Goal: Check status: Check status

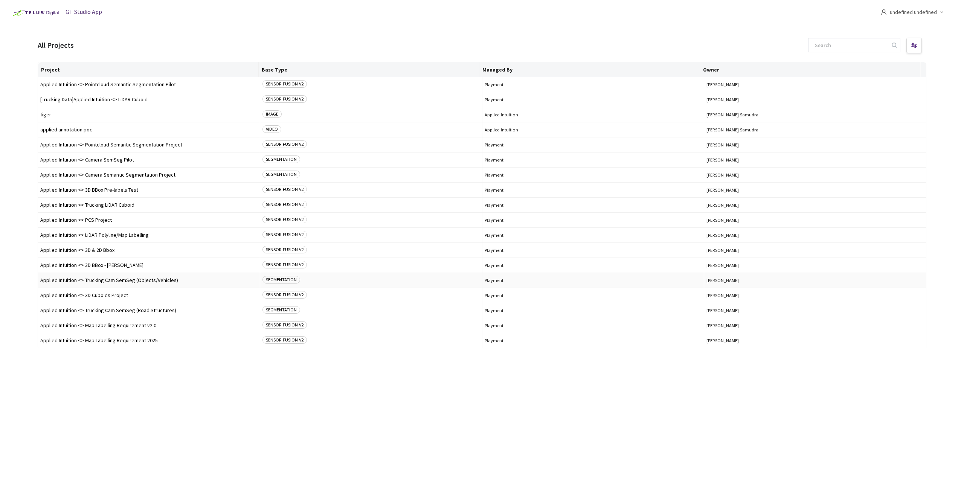
click at [177, 284] on td "Applied Intuition <> Trucking Cam SemSeg (Objects/Vehicles)" at bounding box center [149, 280] width 222 height 15
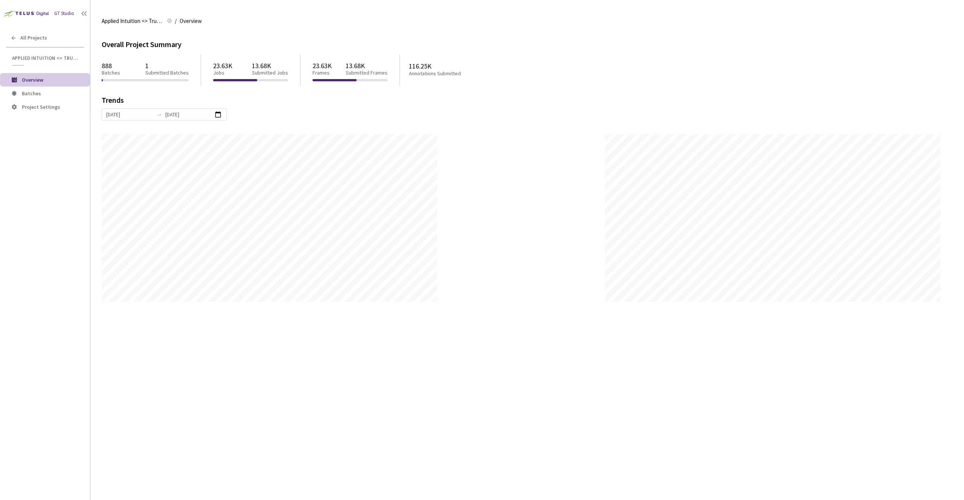
scroll to position [500, 964]
click at [196, 24] on span "Overview" at bounding box center [191, 21] width 22 height 9
click at [49, 98] on li "Batches" at bounding box center [45, 94] width 90 height 14
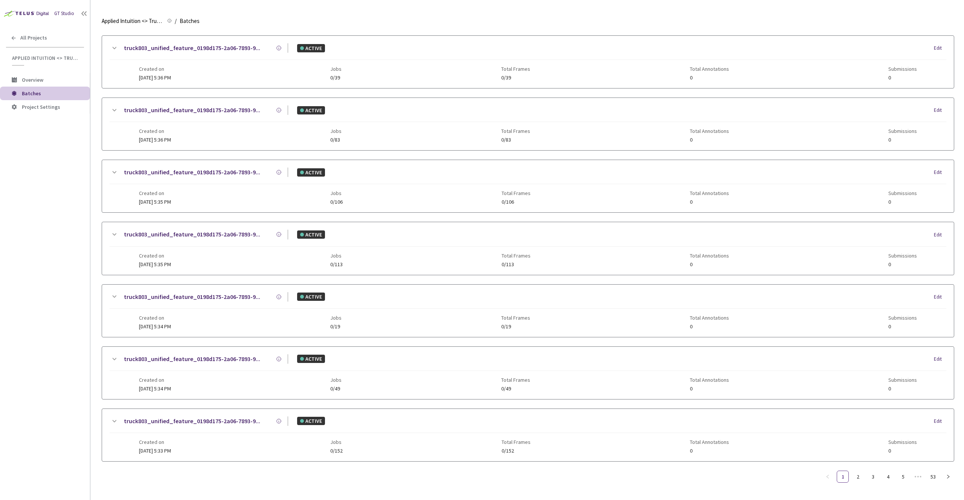
scroll to position [647, 0]
